Goal: Task Accomplishment & Management: Manage account settings

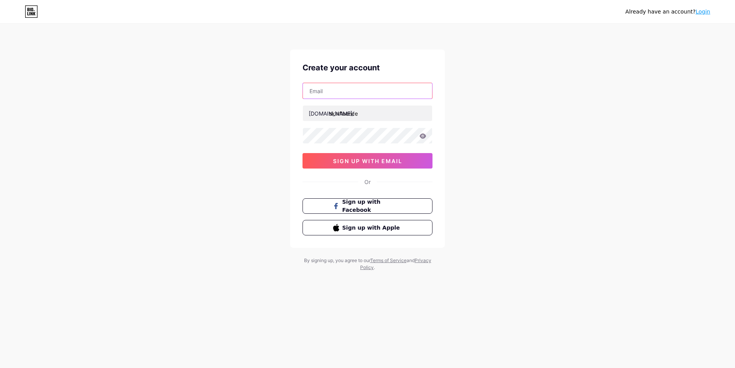
click at [333, 94] on input "text" at bounding box center [367, 90] width 129 height 15
type input "[EMAIL_ADDRESS][DOMAIN_NAME]"
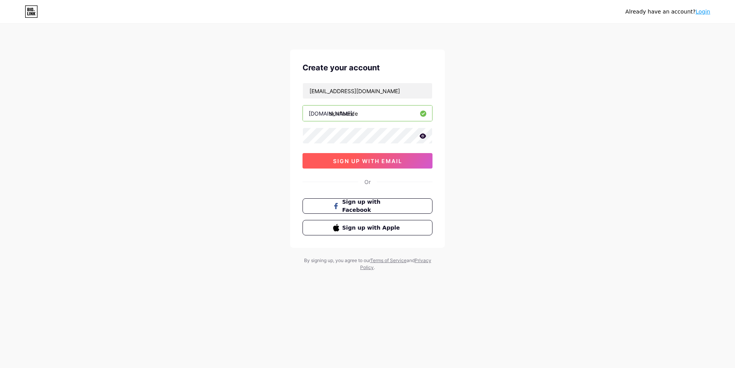
click at [382, 157] on button "sign up with email" at bounding box center [367, 160] width 130 height 15
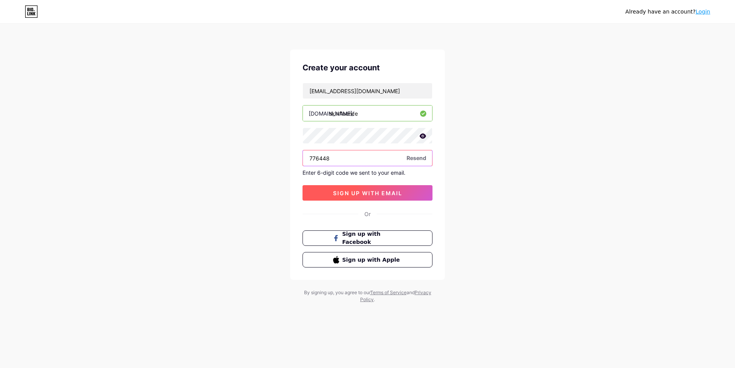
type input "776448"
click at [405, 191] on button "sign up with email" at bounding box center [367, 192] width 130 height 15
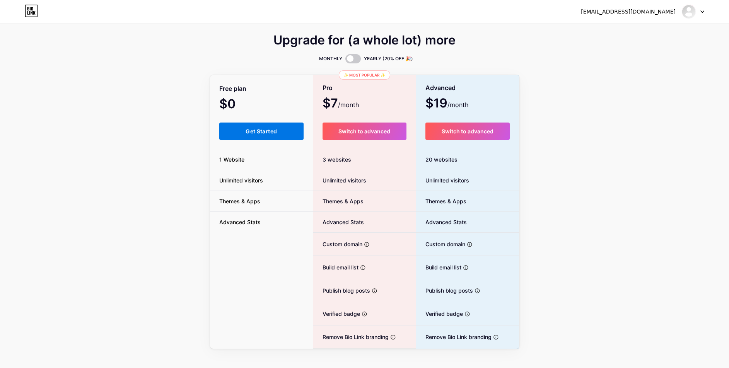
click at [263, 133] on span "Get Started" at bounding box center [261, 131] width 31 height 7
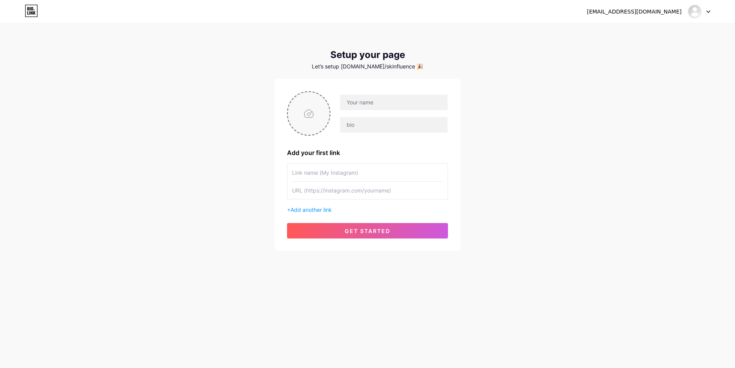
click at [303, 116] on input "file" at bounding box center [309, 113] width 42 height 43
type input "C:\fakepath\ChatGPT Image [DATE], 04_45_06 AM.png"
click at [380, 104] on input "text" at bounding box center [394, 102] width 108 height 15
type input "Skinfluence"
click at [364, 134] on div "Skinfluence" at bounding box center [367, 113] width 161 height 44
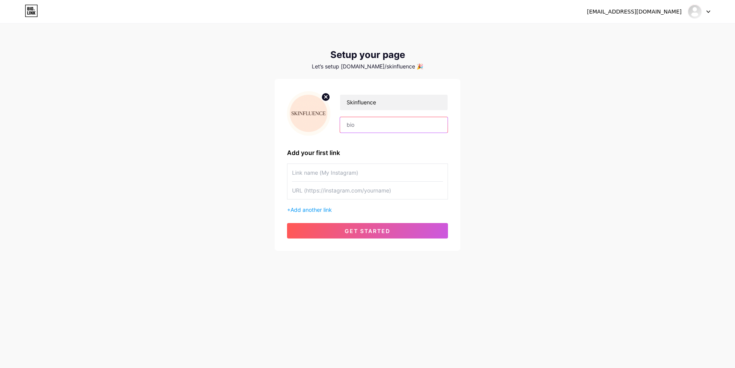
click at [364, 131] on input "text" at bounding box center [394, 124] width 108 height 15
paste input "Your daily dose of glow ✨ Skincare tips, DIY beauty, & product secrets for radi…"
click at [367, 125] on input "Your daily dose of glow ✨ Skincare tips, DIY beauty, & product secrets for radi…" at bounding box center [394, 124] width 108 height 15
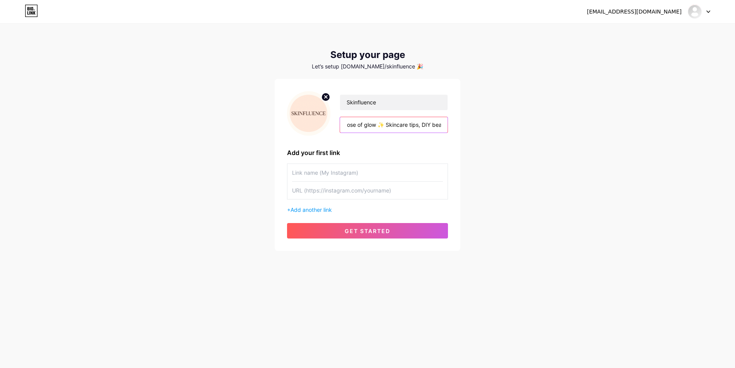
click at [380, 126] on input "Your daily dose of glow ✨ Skincare tips, DIY beauty, & product secrets for radi…" at bounding box center [394, 124] width 108 height 15
click at [396, 126] on input "Your daily dose of Skincare tips, DIY beauty, & product secrets for radiant, he…" at bounding box center [394, 124] width 108 height 15
paste input "✨"
type input "Your daily dose of Skincare tips ✨, DIY beauty, & product secrets for radiant, …"
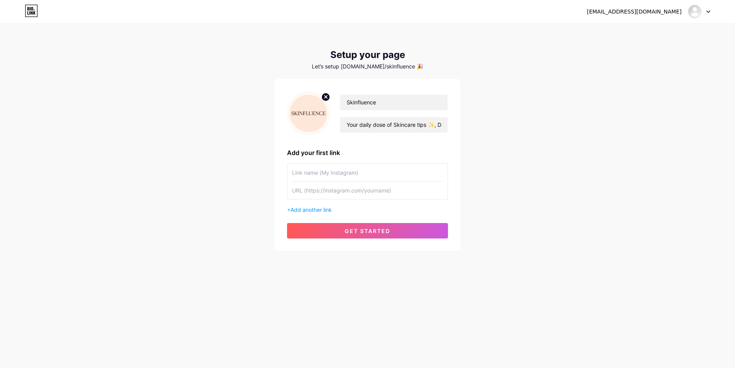
click at [414, 146] on div "Skinfluence Your daily dose of Skincare tips ✨, DIY beauty, & product secrets f…" at bounding box center [367, 164] width 161 height 147
click at [379, 236] on button "get started" at bounding box center [367, 230] width 161 height 15
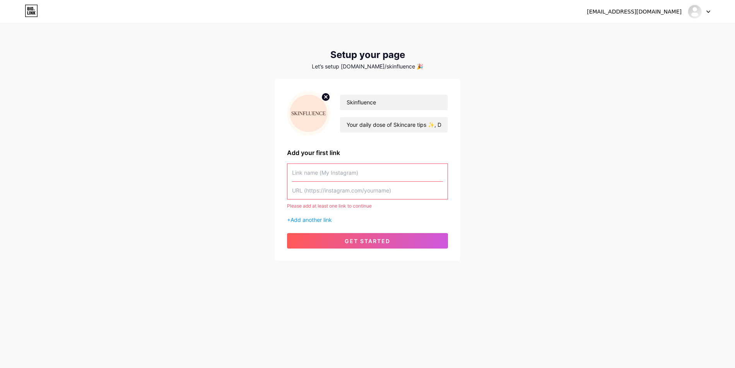
click at [386, 170] on input "text" at bounding box center [367, 172] width 151 height 17
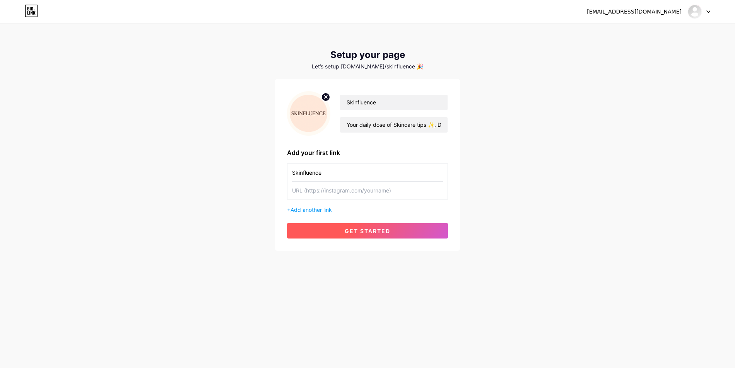
type input "Skinfluence"
click at [375, 234] on span "get started" at bounding box center [368, 231] width 46 height 7
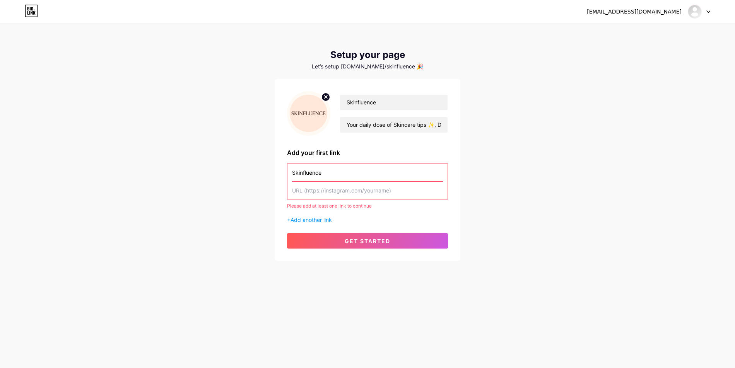
click at [312, 195] on input "text" at bounding box center [367, 190] width 151 height 17
paste input "[URL][DOMAIN_NAME]"
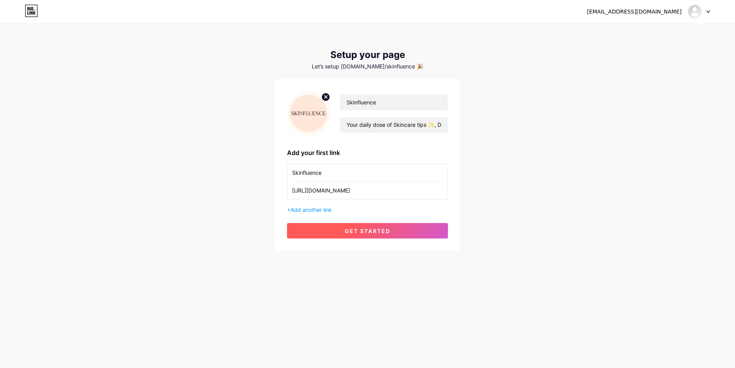
type input "[URL][DOMAIN_NAME]"
click at [339, 228] on button "get started" at bounding box center [367, 230] width 161 height 15
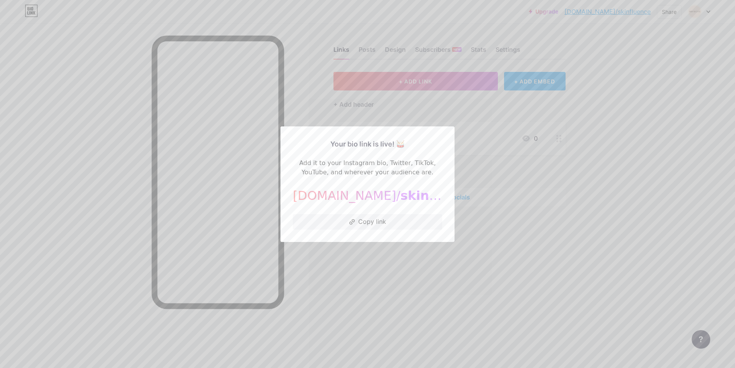
click at [410, 249] on div at bounding box center [367, 184] width 735 height 368
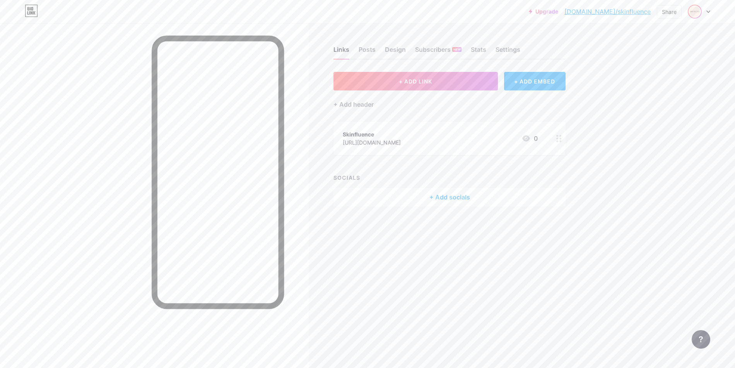
click at [700, 11] on img at bounding box center [694, 11] width 12 height 12
click at [649, 88] on link "Account settings" at bounding box center [662, 87] width 96 height 21
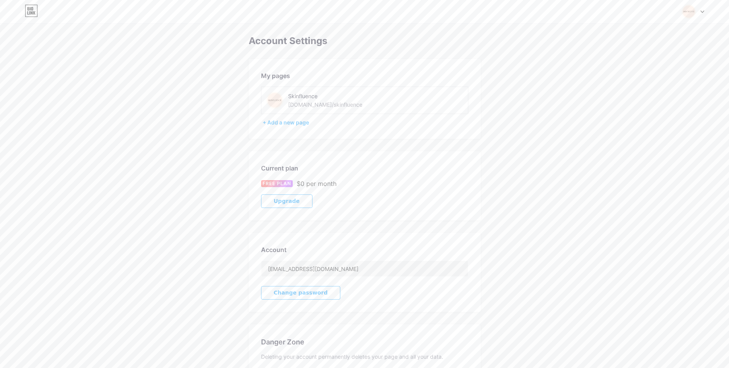
click at [300, 99] on div "Skinfluence" at bounding box center [340, 96] width 104 height 8
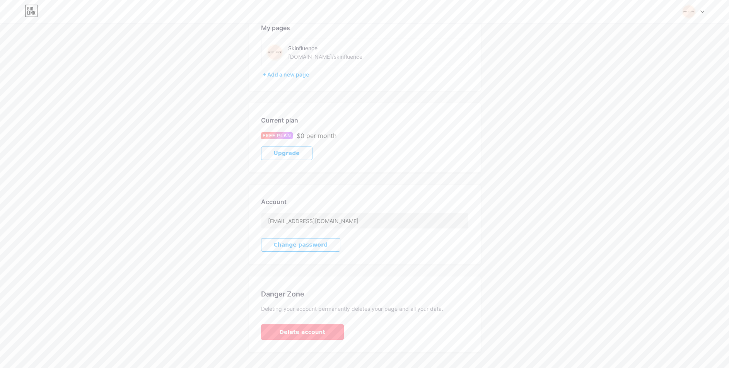
scroll to position [63, 0]
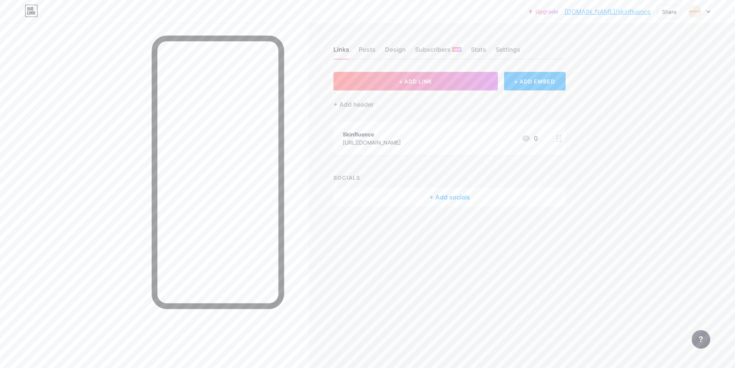
click at [401, 143] on div "[URL][DOMAIN_NAME]" at bounding box center [372, 142] width 58 height 8
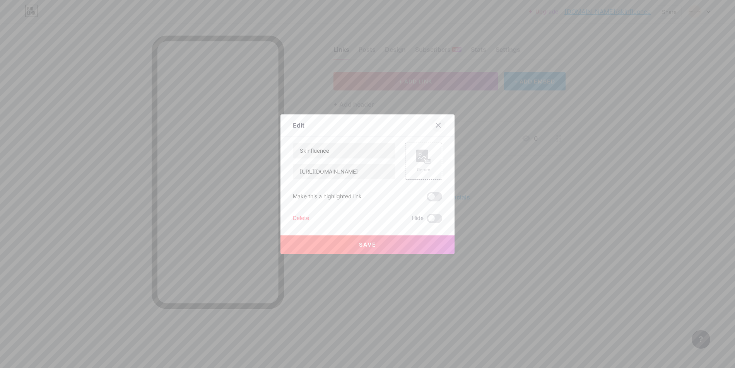
click at [438, 125] on icon at bounding box center [438, 125] width 6 height 6
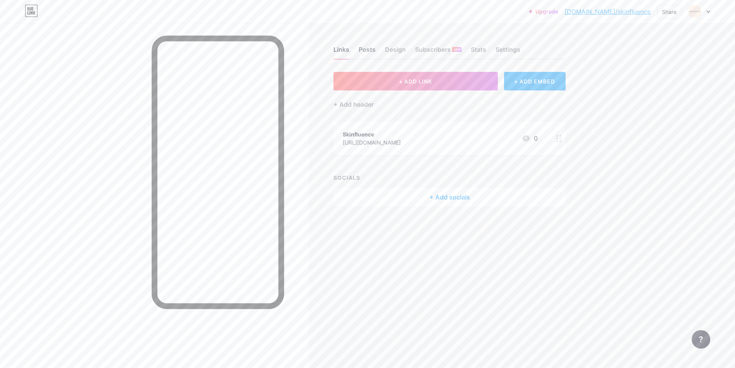
click at [370, 54] on div "Posts" at bounding box center [367, 52] width 17 height 14
click at [393, 55] on div "Design" at bounding box center [395, 52] width 21 height 14
click at [447, 56] on div "Subscribers NEW" at bounding box center [438, 52] width 46 height 14
click at [456, 56] on div "Subscribers NEW" at bounding box center [438, 52] width 46 height 14
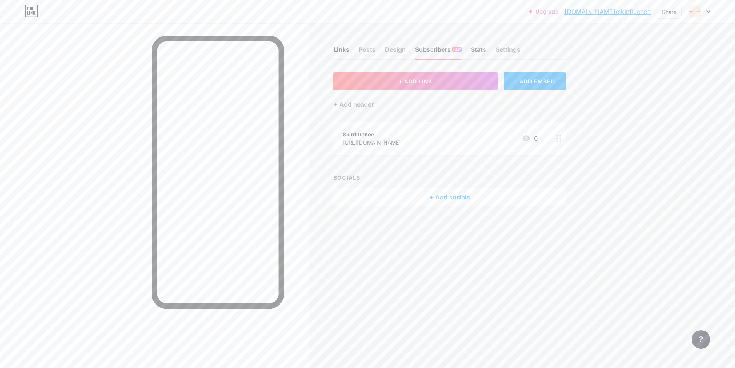
click at [479, 54] on div "Stats" at bounding box center [478, 52] width 15 height 14
click at [512, 52] on div "Settings" at bounding box center [507, 52] width 25 height 14
click at [512, 52] on div "Settings" at bounding box center [505, 52] width 25 height 14
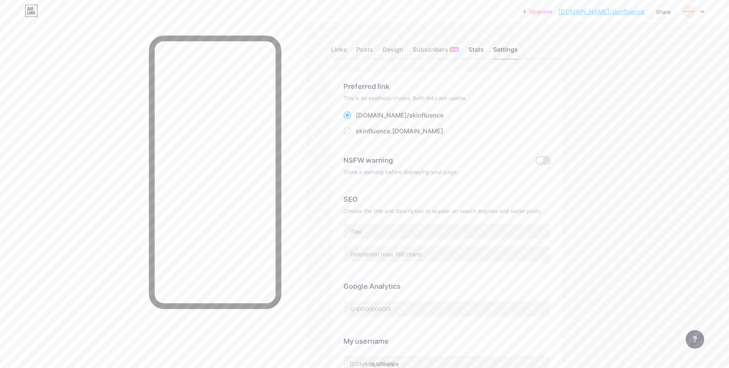
click at [479, 50] on div "Stats" at bounding box center [475, 52] width 15 height 14
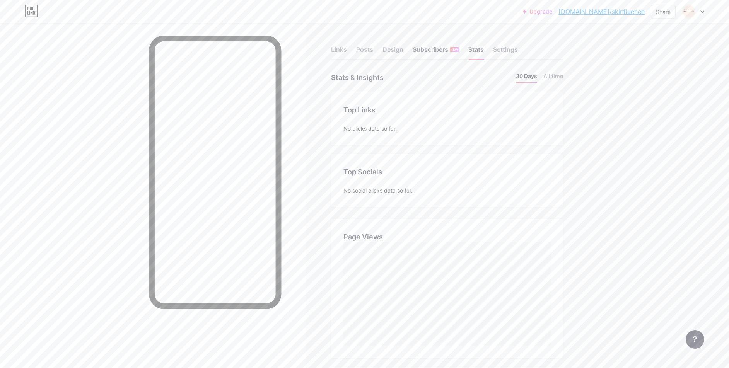
scroll to position [368, 729]
click at [432, 54] on div "Subscribers NEW" at bounding box center [436, 52] width 46 height 14
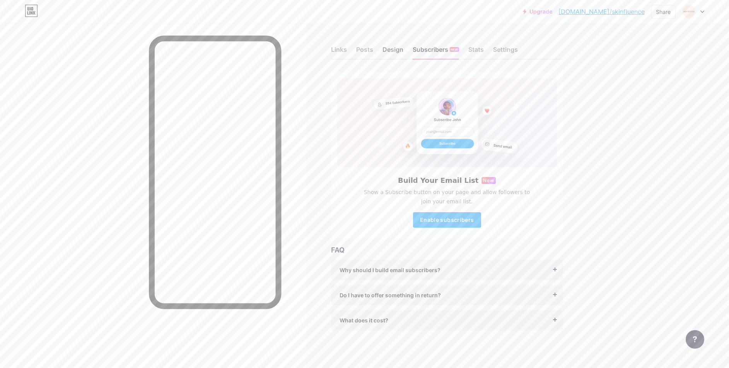
click at [398, 52] on div "Design" at bounding box center [392, 52] width 21 height 14
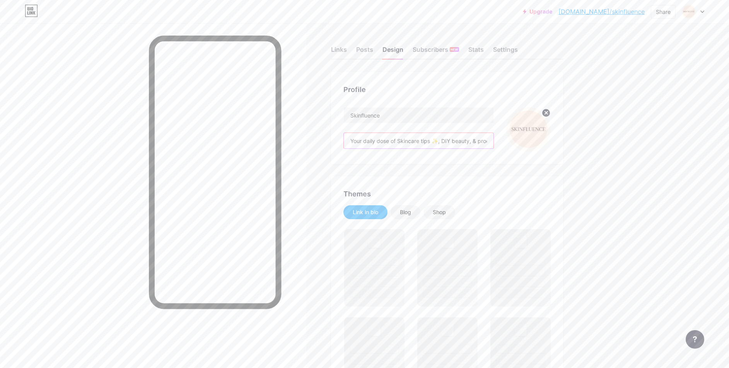
click at [444, 141] on input "Your daily dose of Skincare tips ✨, DIY beauty, & product secrets for radiant, …" at bounding box center [419, 140] width 150 height 15
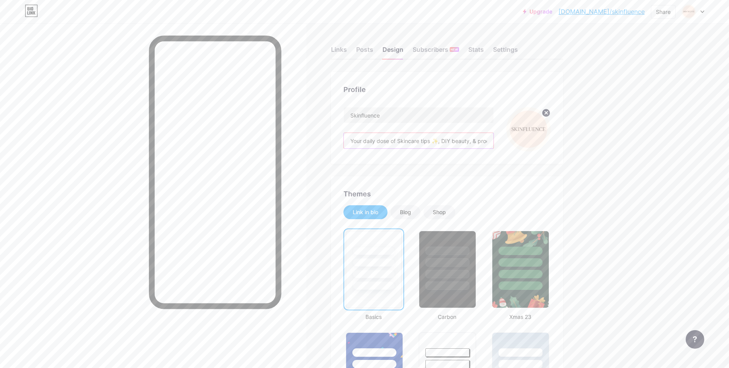
drag, startPoint x: 446, startPoint y: 140, endPoint x: 452, endPoint y: 141, distance: 6.7
click at [452, 141] on input "Your daily dose of Skincare tips ✨, DIY beauty, & product secrets for radiant, …" at bounding box center [419, 140] width 150 height 15
click at [463, 141] on input "Your daily dose of Skincare tips ✨, DIY beauty, & product secrets for radiant, …" at bounding box center [419, 140] width 150 height 15
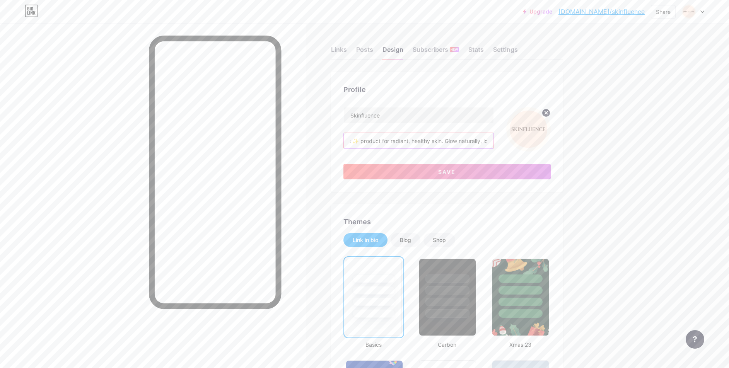
click at [365, 142] on input "Your daily dose of Skincare tips ✨ product for radiant, healthy skin. Glow natu…" at bounding box center [419, 140] width 150 height 15
click at [436, 143] on input "Your daily dose of Skincare tips ✨ & product for radiant, healthy skin. Glow na…" at bounding box center [419, 140] width 150 height 15
click at [460, 143] on input "Your daily dose of Skincare tips ✨ & product for radiant, healthy skin. Glow na…" at bounding box center [419, 140] width 150 height 15
type input "Your daily dose of Skincare tips ✨ & product for radiant, healthy skin. Glow na…"
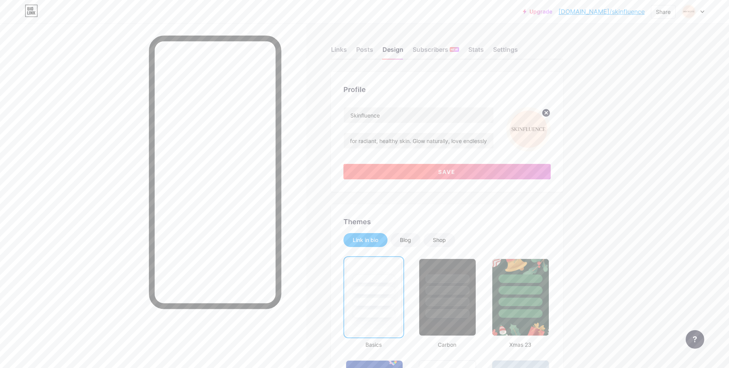
click at [458, 177] on button "Save" at bounding box center [446, 171] width 207 height 15
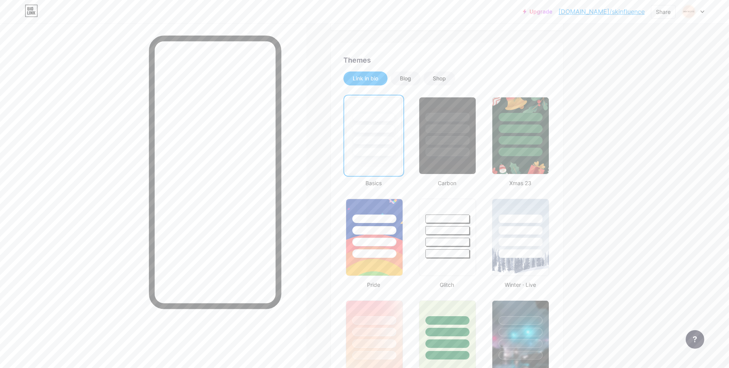
scroll to position [232, 0]
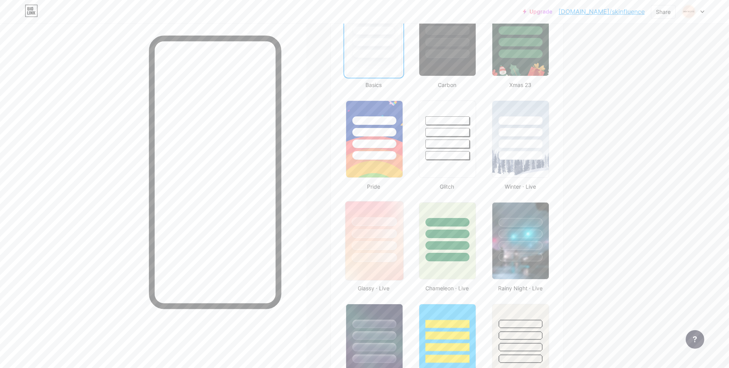
click at [365, 245] on div at bounding box center [374, 245] width 45 height 9
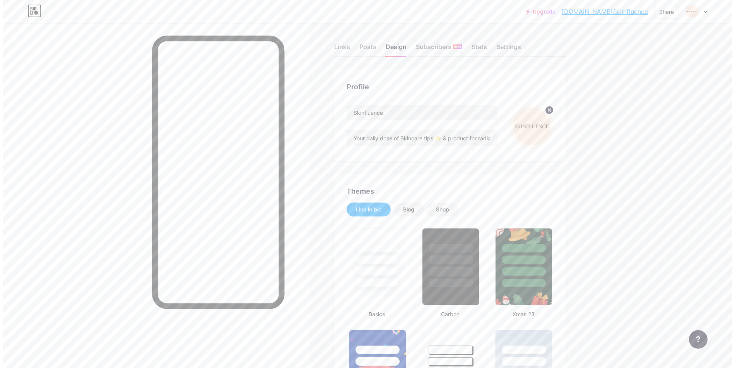
scroll to position [0, 0]
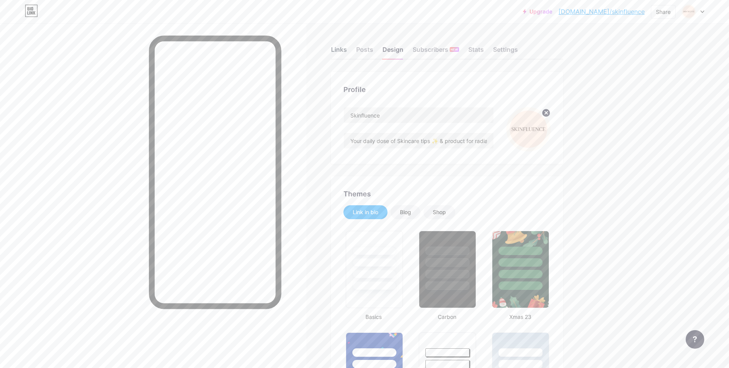
click at [341, 52] on div "Links" at bounding box center [339, 52] width 16 height 14
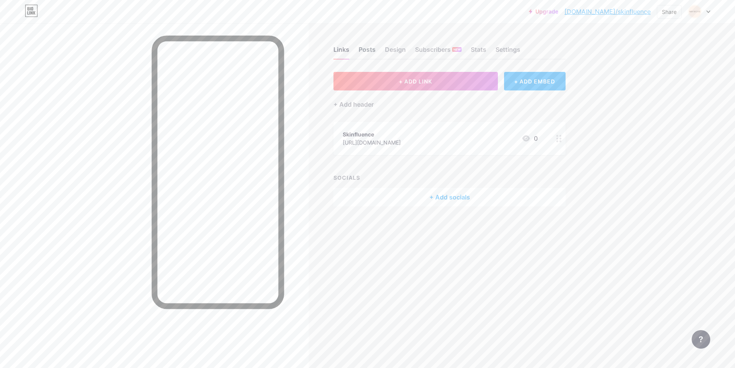
click at [367, 57] on div "Posts" at bounding box center [367, 52] width 17 height 14
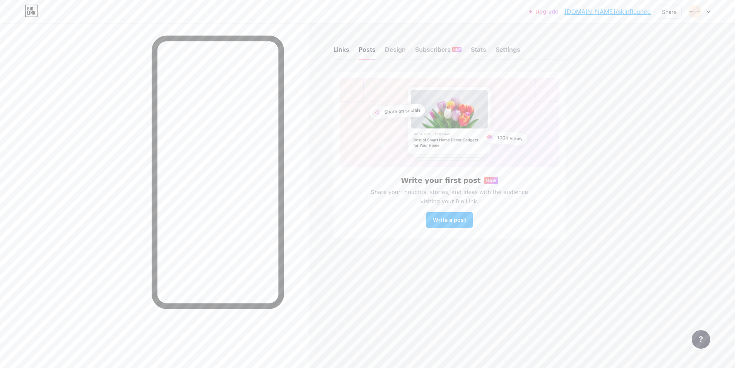
click at [335, 53] on div "Links" at bounding box center [341, 52] width 16 height 14
